Goal: Task Accomplishment & Management: Manage account settings

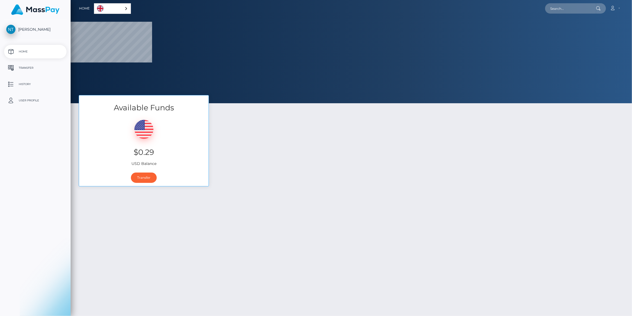
select select
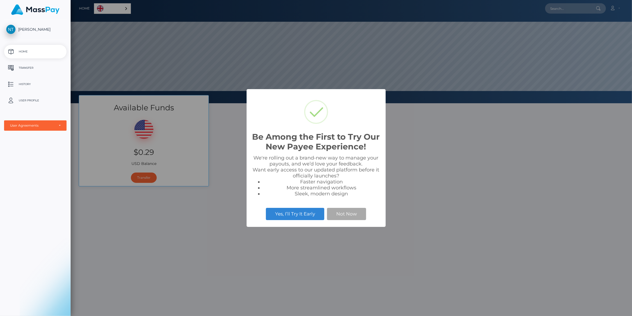
scroll to position [308, 0]
click at [348, 215] on button "Not Now" at bounding box center [346, 214] width 39 height 12
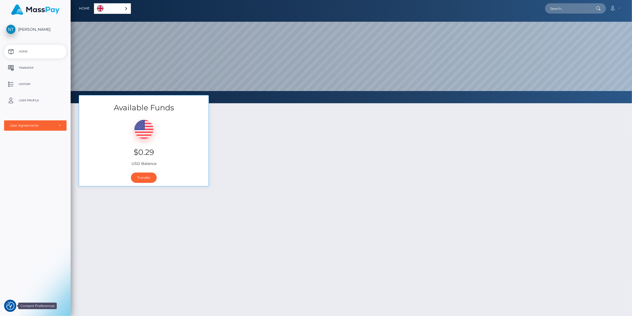
click at [11, 306] on img "Consent Preferences" at bounding box center [10, 306] width 8 height 8
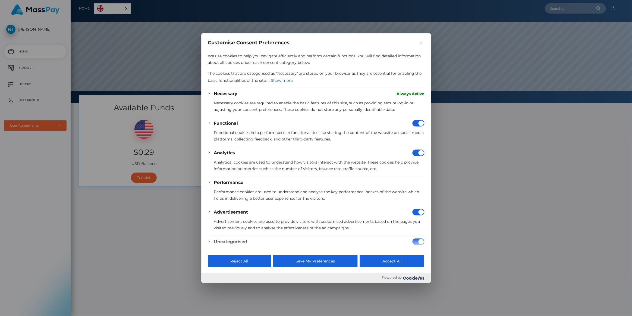
scroll to position [0, 0]
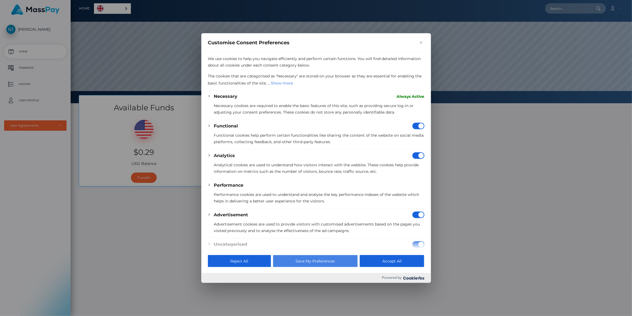
click at [314, 263] on button "Save My Preferences" at bounding box center [315, 261] width 84 height 12
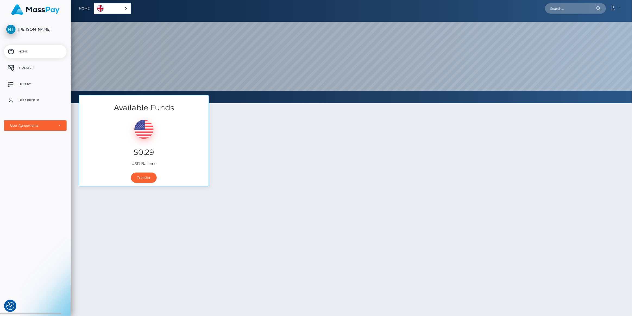
click at [28, 97] on p "User Profile" at bounding box center [35, 100] width 58 height 8
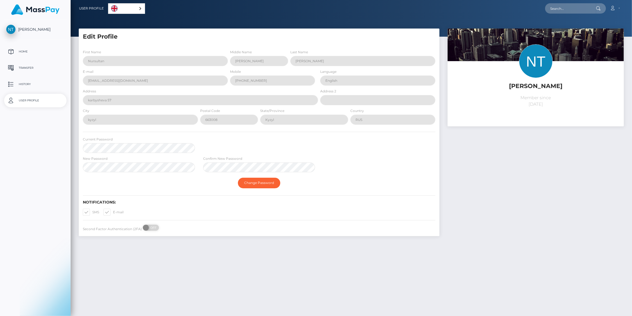
scroll to position [308, 0]
select select
click at [359, 175] on div "New Password Confirm New Password" at bounding box center [259, 165] width 361 height 19
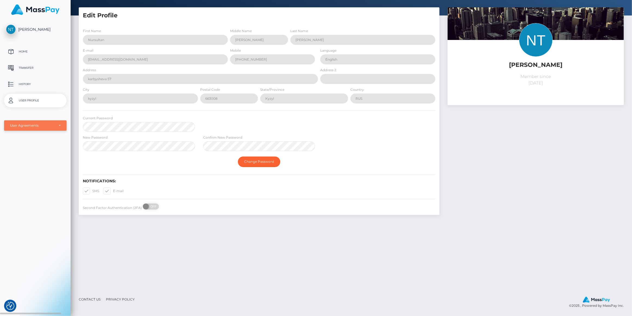
click at [60, 124] on div "User Agreements" at bounding box center [35, 125] width 51 height 4
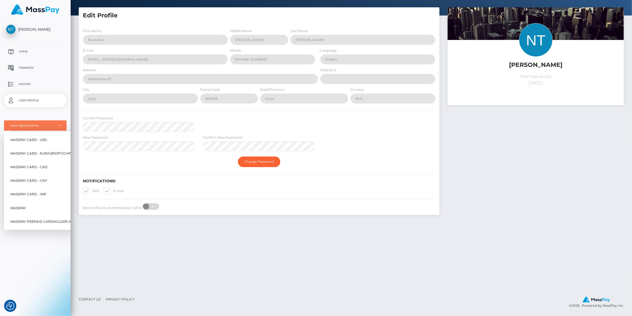
click at [29, 13] on img at bounding box center [35, 9] width 48 height 11
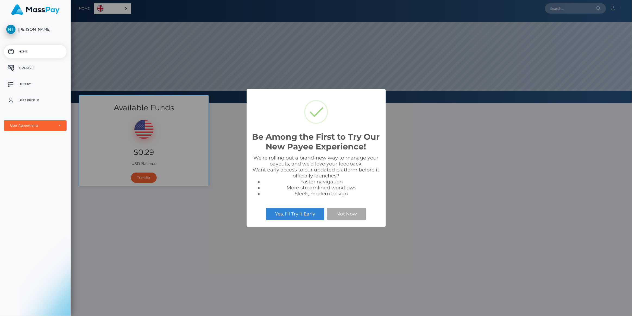
scroll to position [308, 0]
click at [353, 213] on button "Not Now" at bounding box center [346, 214] width 39 height 12
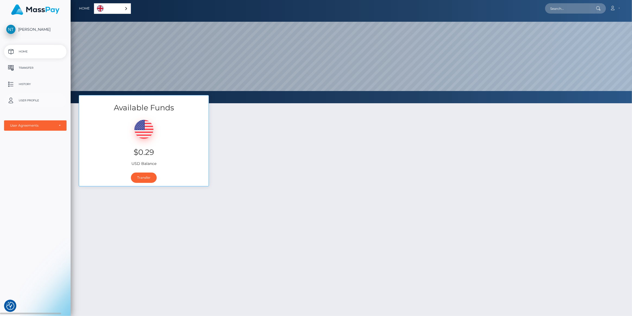
click at [26, 100] on p "User Profile" at bounding box center [35, 100] width 58 height 8
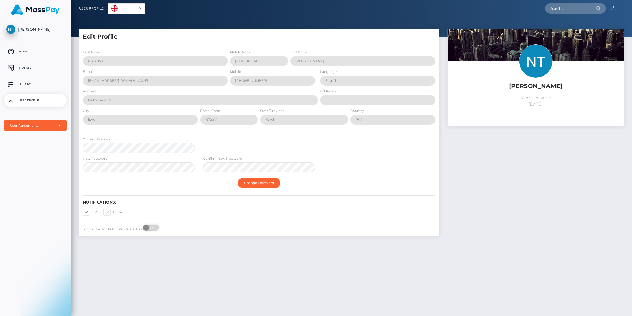
scroll to position [308, 0]
